Goal: Transaction & Acquisition: Purchase product/service

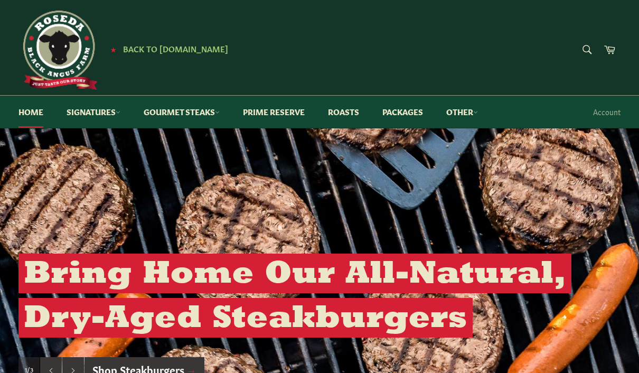
click at [412, 109] on link "Packages" at bounding box center [403, 112] width 62 height 32
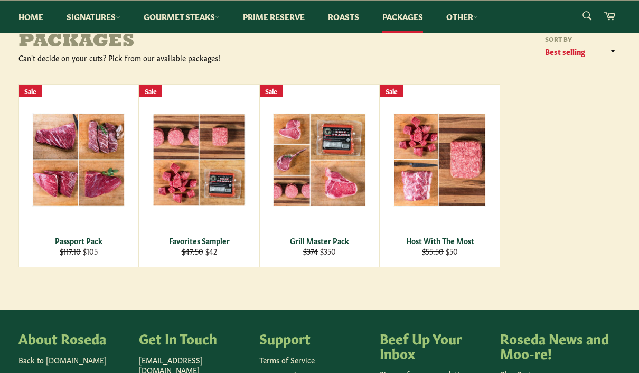
scroll to position [106, 0]
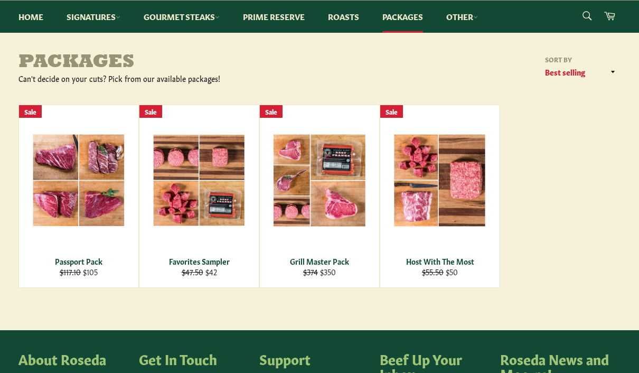
click at [328, 259] on div "Grill Master Pack" at bounding box center [320, 261] width 106 height 10
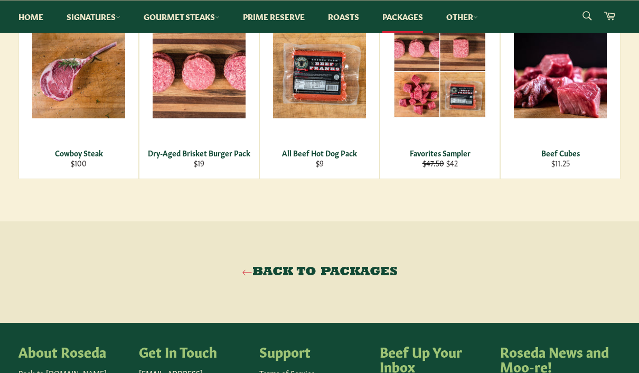
scroll to position [583, 0]
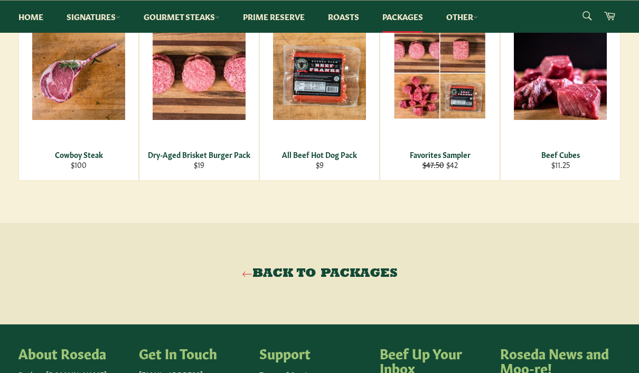
click at [248, 279] on icon at bounding box center [247, 274] width 11 height 11
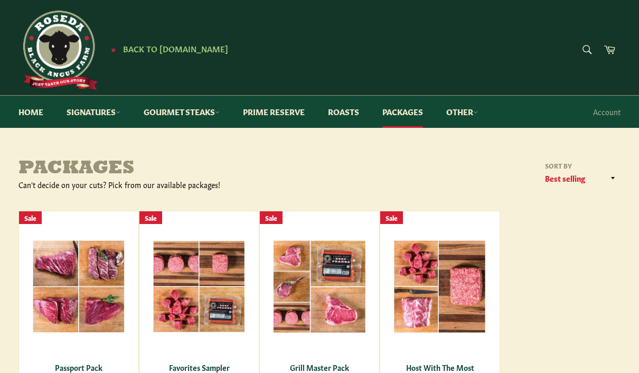
click at [84, 114] on link "Signatures" at bounding box center [93, 112] width 75 height 32
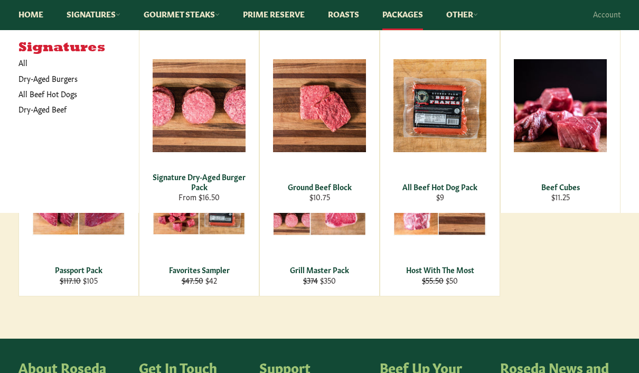
scroll to position [100, 0]
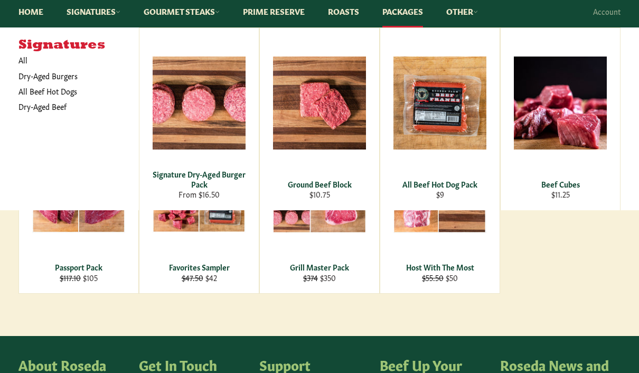
click at [34, 90] on link "All Beef Hot Dogs" at bounding box center [70, 90] width 115 height 15
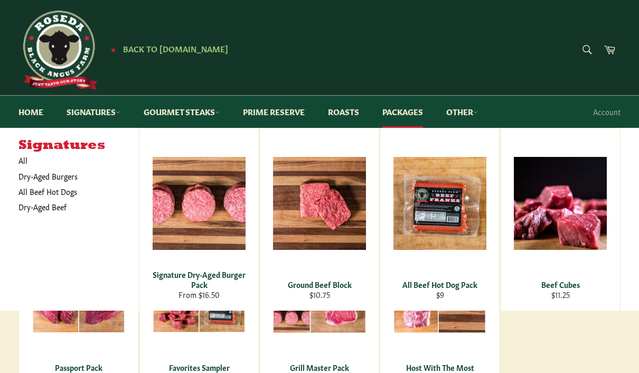
scroll to position [138, 0]
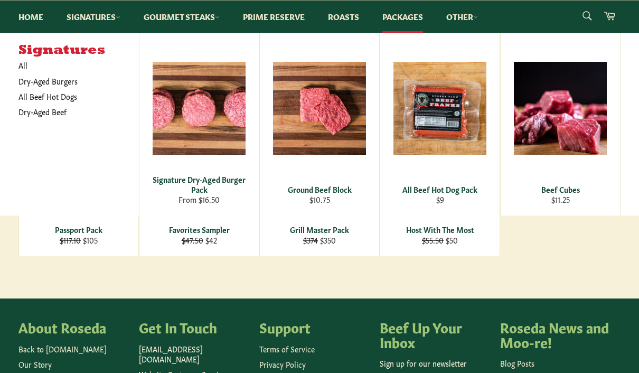
click at [182, 119] on span "View" at bounding box center [199, 125] width 68 height 27
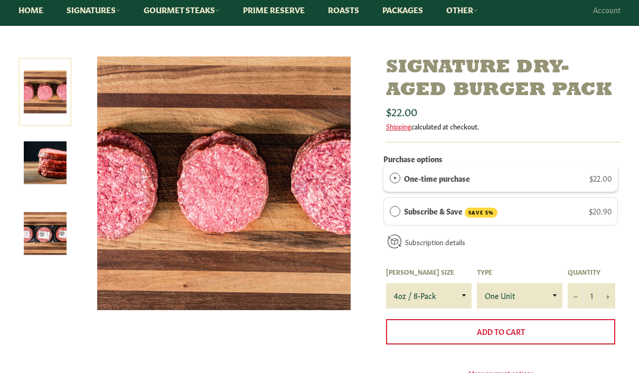
scroll to position [106, 0]
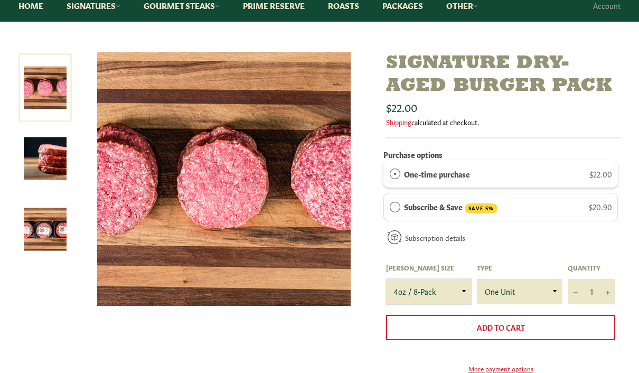
click at [465, 297] on select "4oz / 8-Pack 6oz / 4-Pack 8oz / 4-Pack" at bounding box center [429, 291] width 86 height 25
select select "8oz / 4-Pack"
click at [458, 294] on select "4oz / 8-Pack 6oz / 4-Pack 8oz / 4-Pack" at bounding box center [429, 291] width 86 height 25
click at [539, 290] on select "One Unit" at bounding box center [520, 291] width 86 height 25
click at [429, 232] on span "Subscription details" at bounding box center [435, 237] width 60 height 11
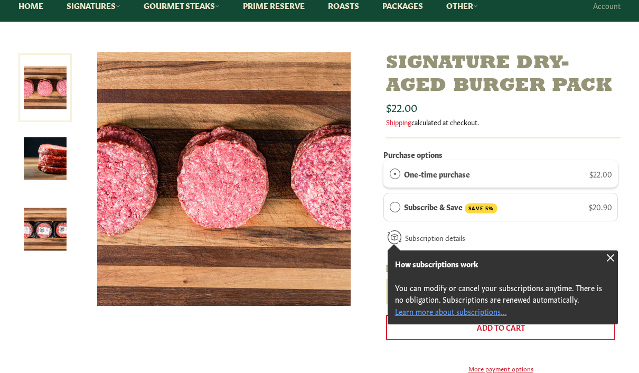
click at [615, 257] on div at bounding box center [610, 257] width 15 height 15
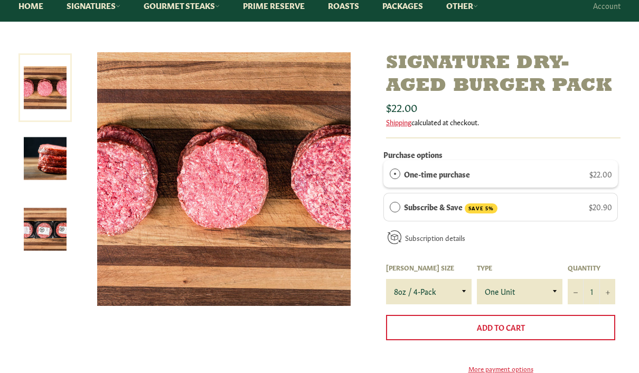
click at [524, 322] on span "Add to Cart" at bounding box center [501, 327] width 48 height 11
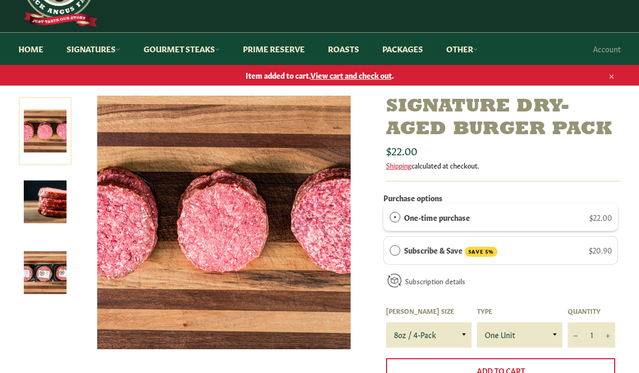
scroll to position [60, 0]
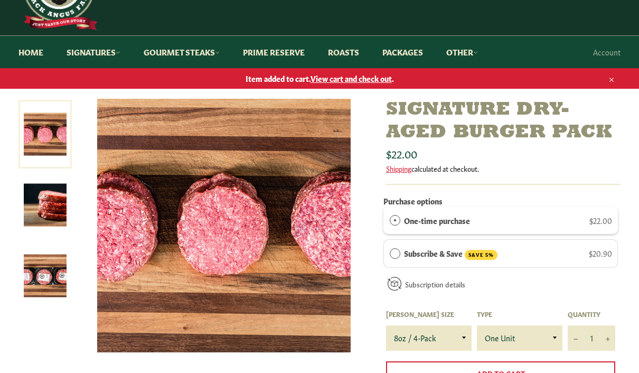
click at [87, 51] on link "Signatures" at bounding box center [93, 52] width 75 height 32
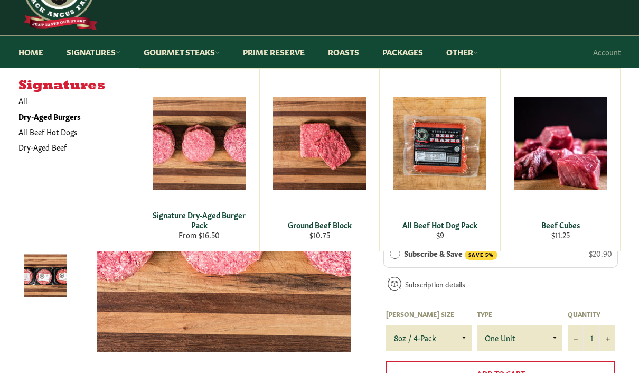
click at [51, 150] on link "Dry-Aged Beef" at bounding box center [70, 146] width 115 height 15
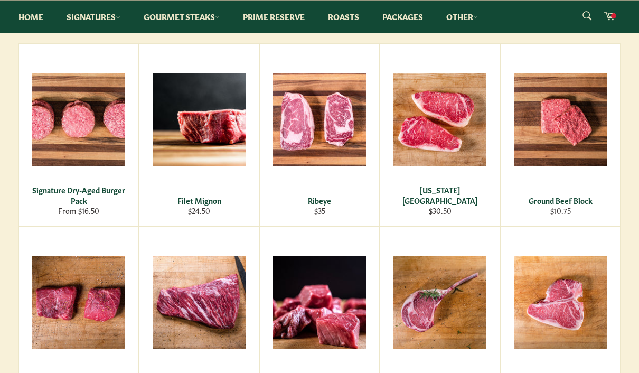
scroll to position [180, 0]
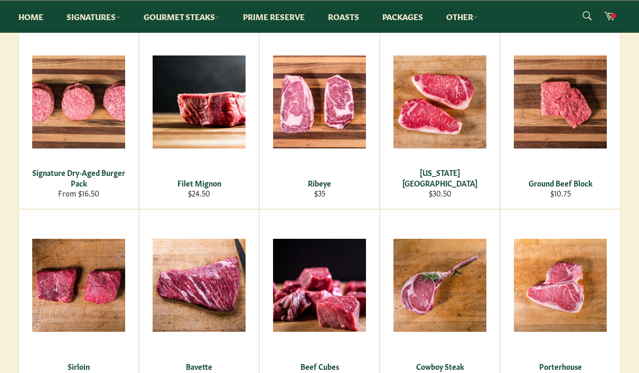
click at [330, 137] on div "View" at bounding box center [319, 117] width 119 height 182
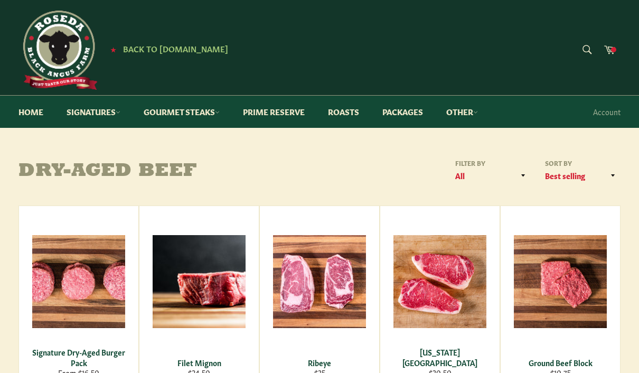
scroll to position [217, 0]
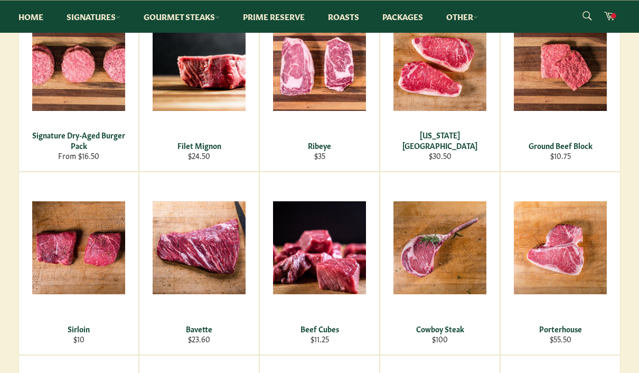
click at [197, 104] on div "View" at bounding box center [198, 80] width 119 height 182
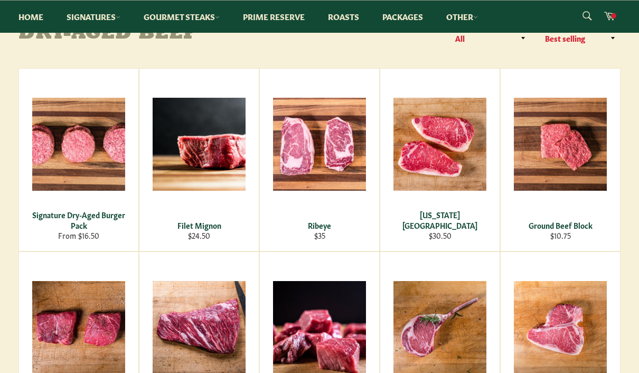
scroll to position [136, 0]
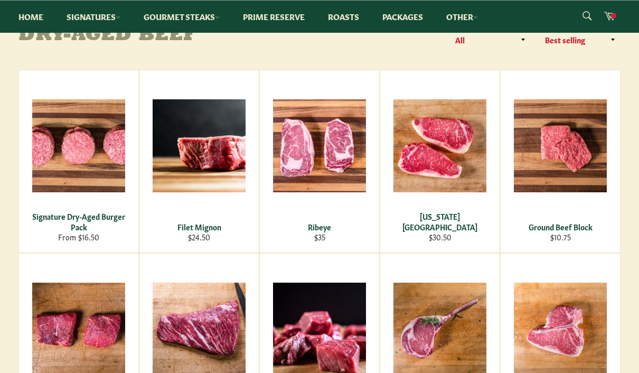
click at [579, 168] on div "View" at bounding box center [560, 161] width 119 height 182
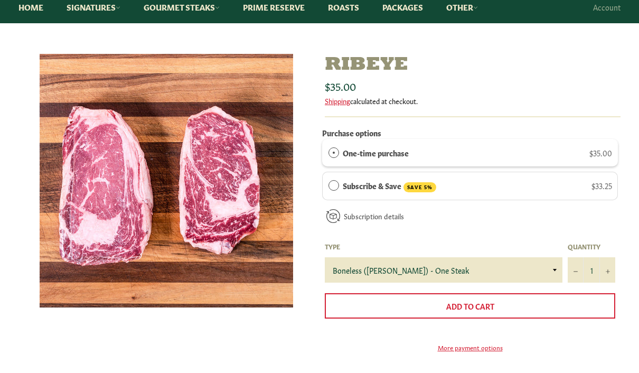
scroll to position [112, 0]
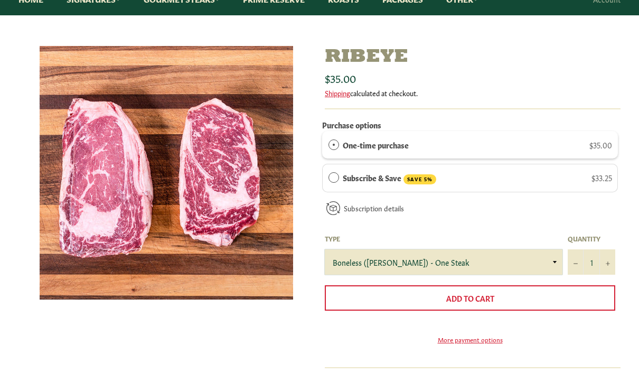
click at [545, 262] on select "Boneless (Delmonico) - One Steak Bone-In - One Steak" at bounding box center [444, 261] width 238 height 25
click at [610, 264] on button "+" at bounding box center [607, 261] width 16 height 25
type input "2"
click at [501, 296] on button "Add to Cart" at bounding box center [470, 297] width 290 height 25
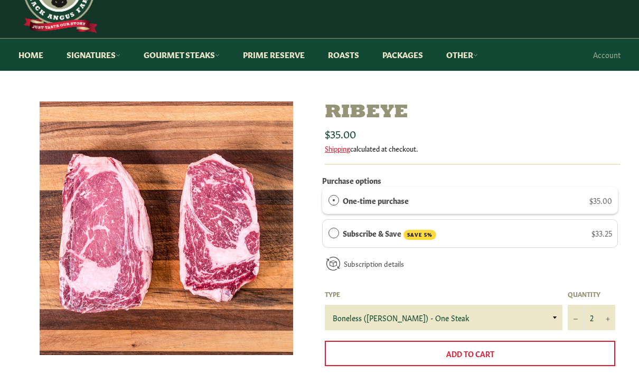
scroll to position [0, 0]
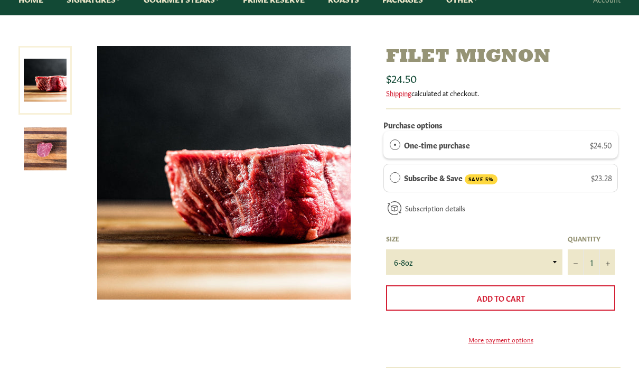
scroll to position [118, 0]
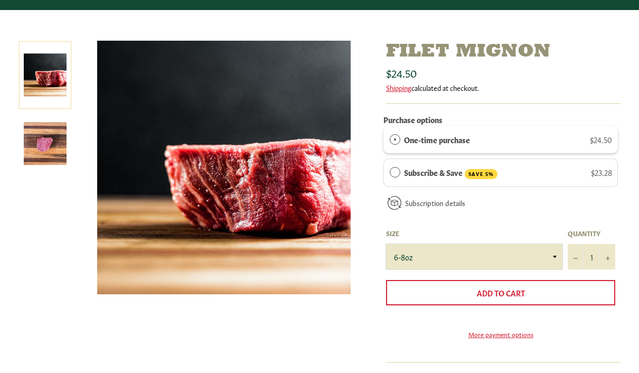
click at [556, 257] on select "6-8oz" at bounding box center [474, 256] width 176 height 25
click at [610, 257] on button "+" at bounding box center [607, 256] width 16 height 25
click at [613, 257] on button "+" at bounding box center [607, 256] width 16 height 25
click at [609, 260] on button "+" at bounding box center [607, 256] width 16 height 25
type input "4"
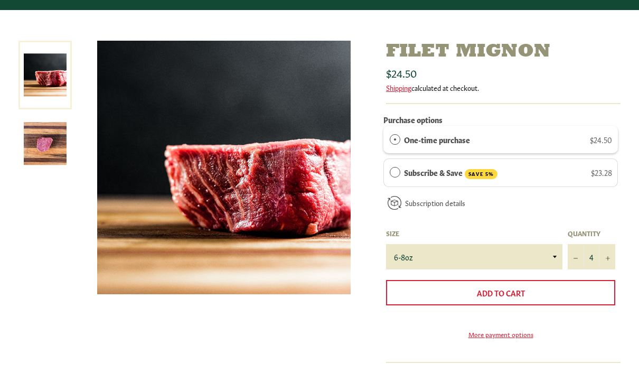
click at [533, 292] on button "Add to Cart" at bounding box center [500, 292] width 229 height 25
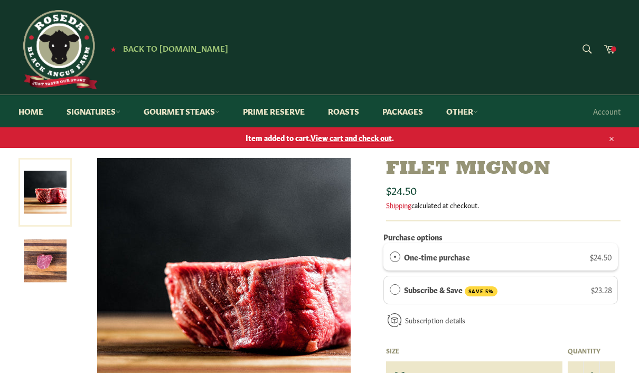
scroll to position [0, 0]
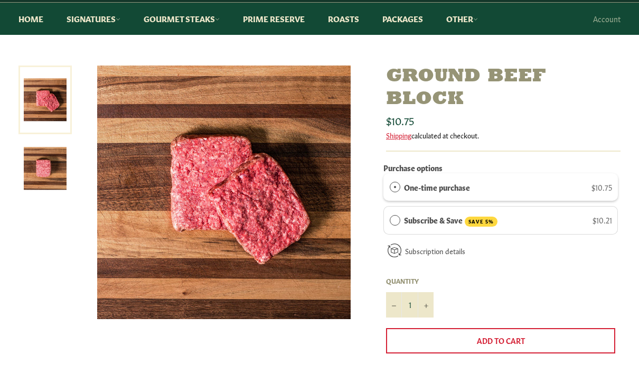
scroll to position [93, 0]
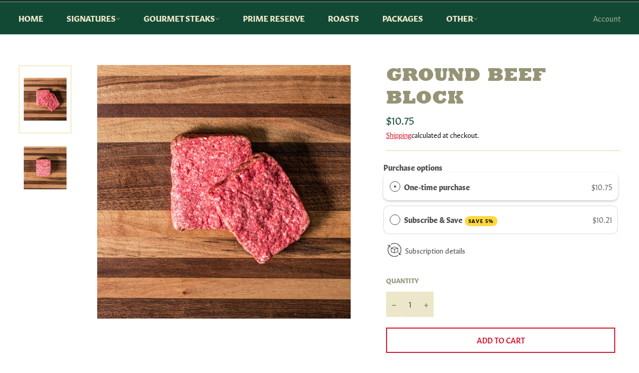
click at [430, 305] on button "+" at bounding box center [426, 303] width 16 height 25
type input "2"
click at [520, 338] on span "Add to Cart" at bounding box center [501, 339] width 48 height 11
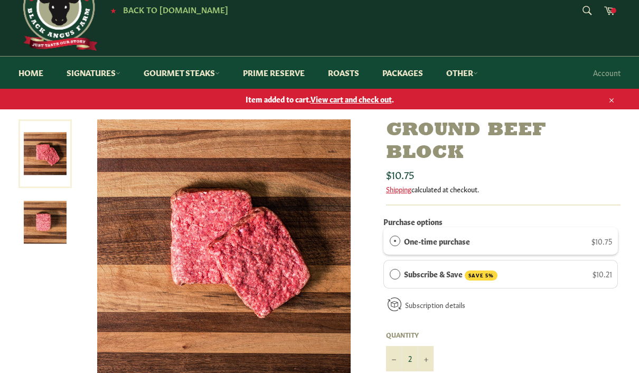
scroll to position [0, 0]
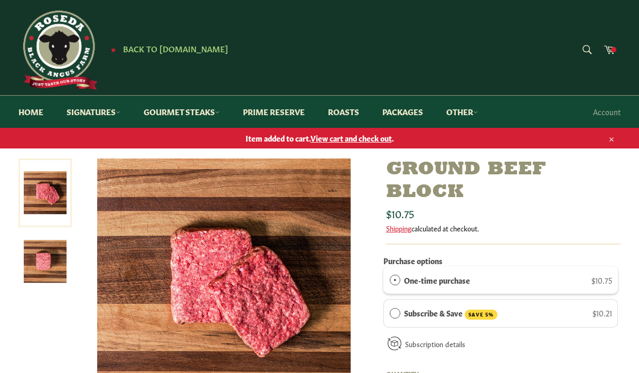
click at [614, 54] on icon at bounding box center [610, 49] width 12 height 12
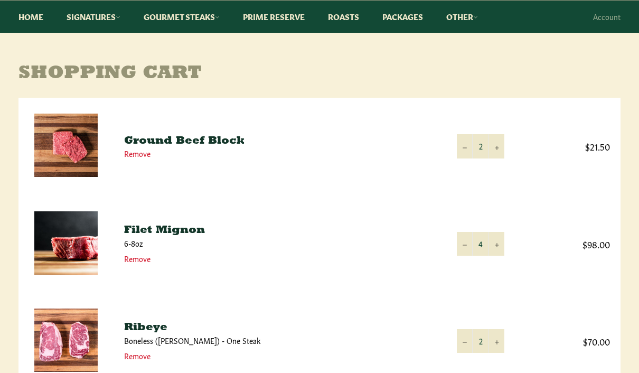
scroll to position [95, 0]
